Goal: Register for event/course

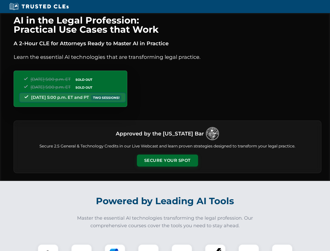
click at [167, 160] on button "Secure Your Spot" at bounding box center [167, 160] width 61 height 12
click at [48, 247] on img at bounding box center [47, 254] width 15 height 15
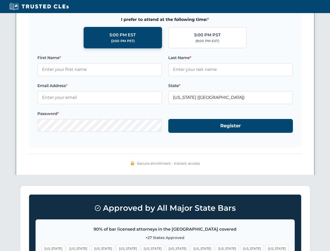
click at [191, 247] on span "[US_STATE]" at bounding box center [202, 248] width 23 height 8
click at [240, 247] on span "[US_STATE]" at bounding box center [251, 248] width 23 height 8
